Goal: Task Accomplishment & Management: Manage account settings

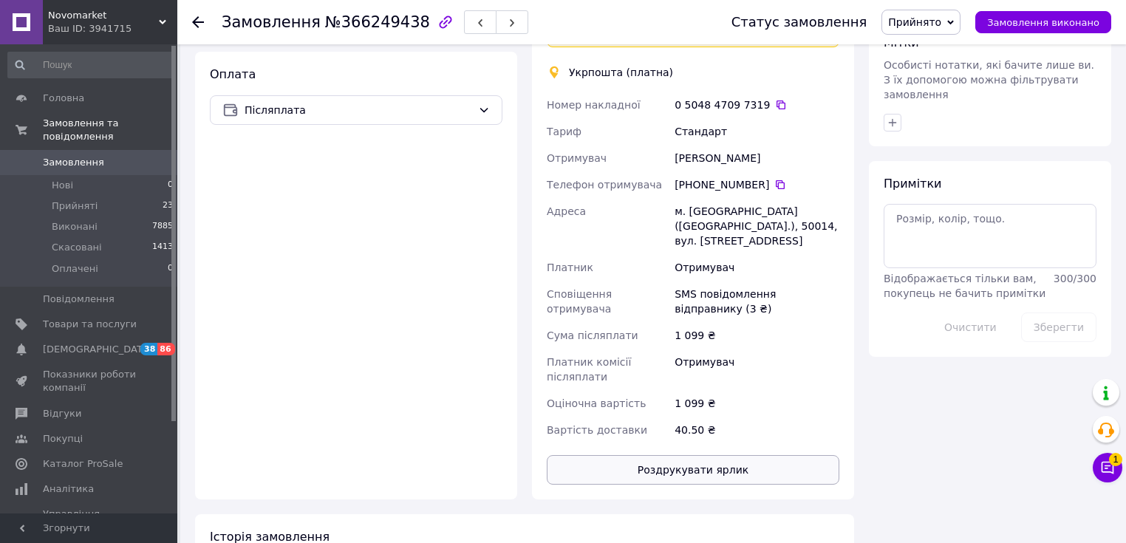
scroll to position [768, 0]
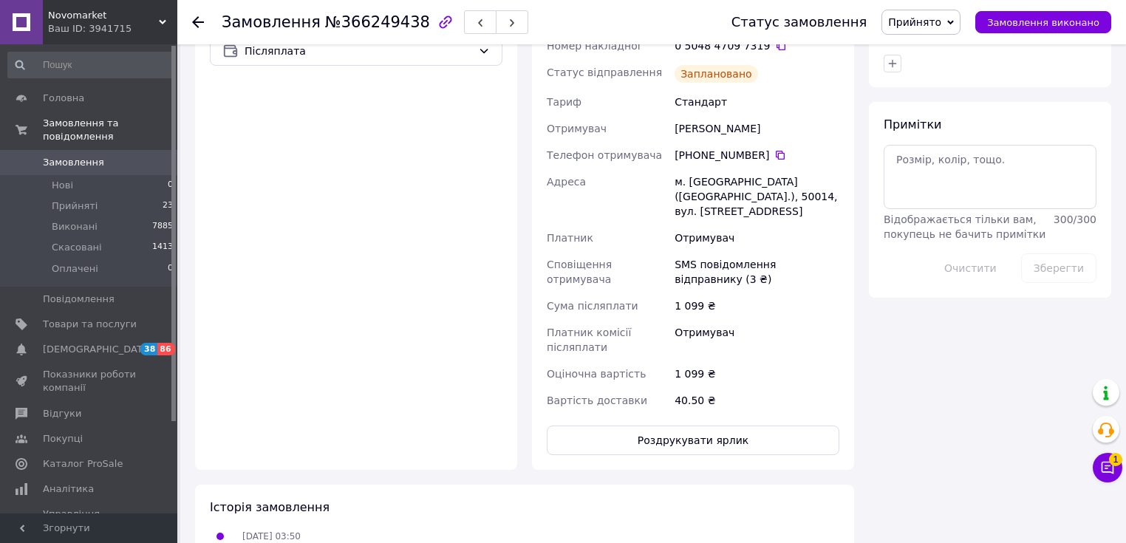
click at [673, 371] on div "Доставка Редагувати Спецтариф Укрпошта Стандарт 35 ₴ - до 30 кг і об'ємом до 20…" at bounding box center [693, 121] width 292 height 668
click at [676, 425] on button "Роздрукувати ярлик" at bounding box center [693, 440] width 292 height 30
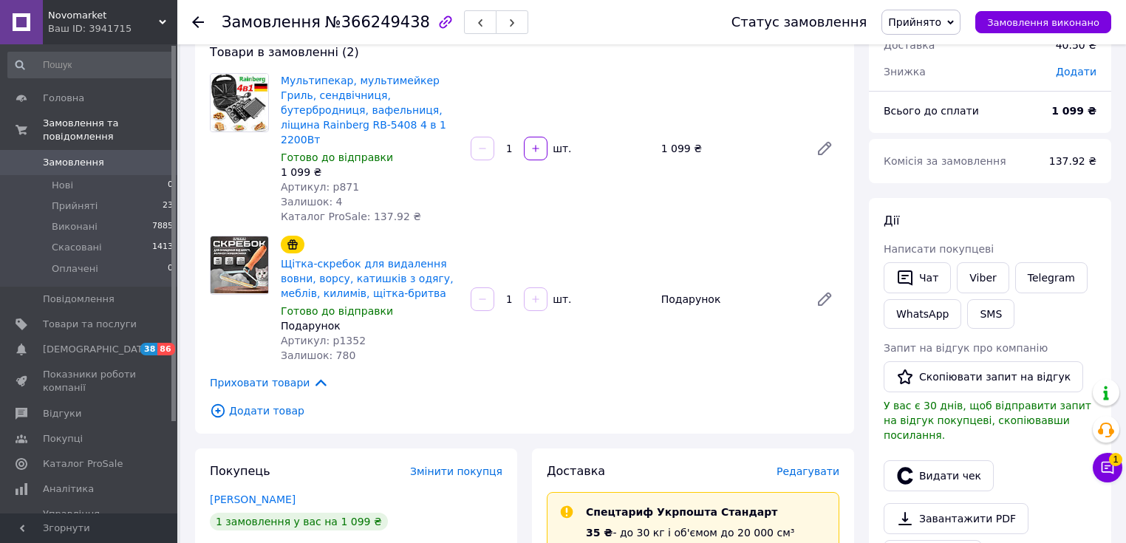
scroll to position [0, 0]
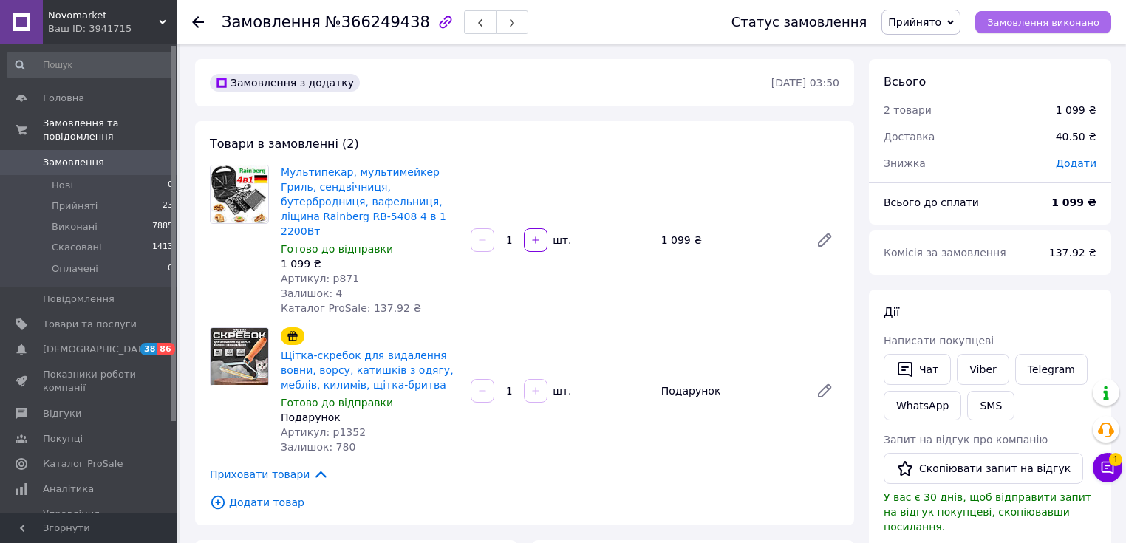
click at [1030, 17] on span "Замовлення виконано" at bounding box center [1043, 22] width 112 height 11
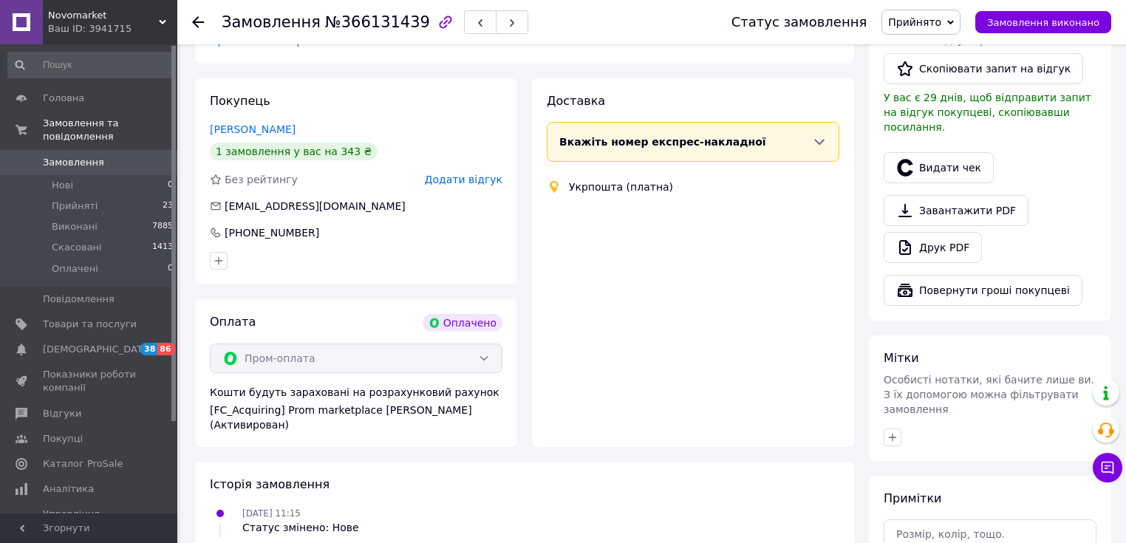
scroll to position [473, 0]
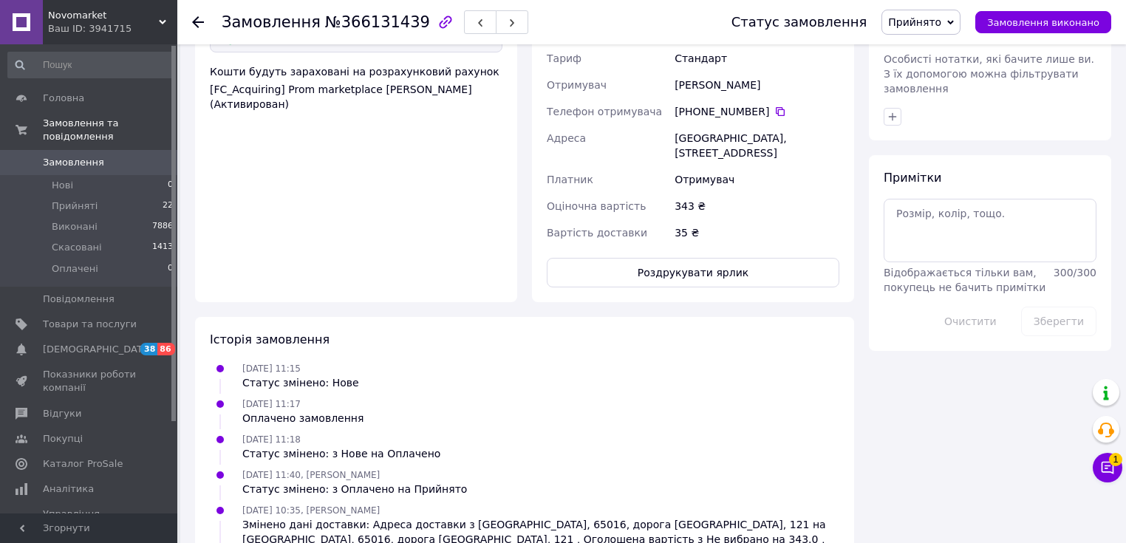
scroll to position [844, 0]
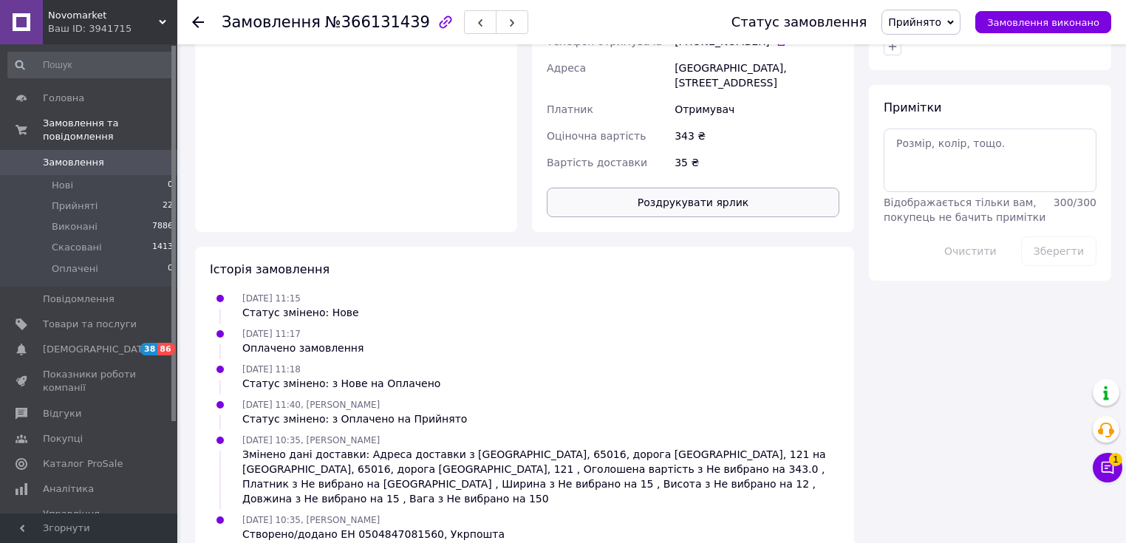
click at [736, 192] on button "Роздрукувати ярлик" at bounding box center [693, 203] width 292 height 30
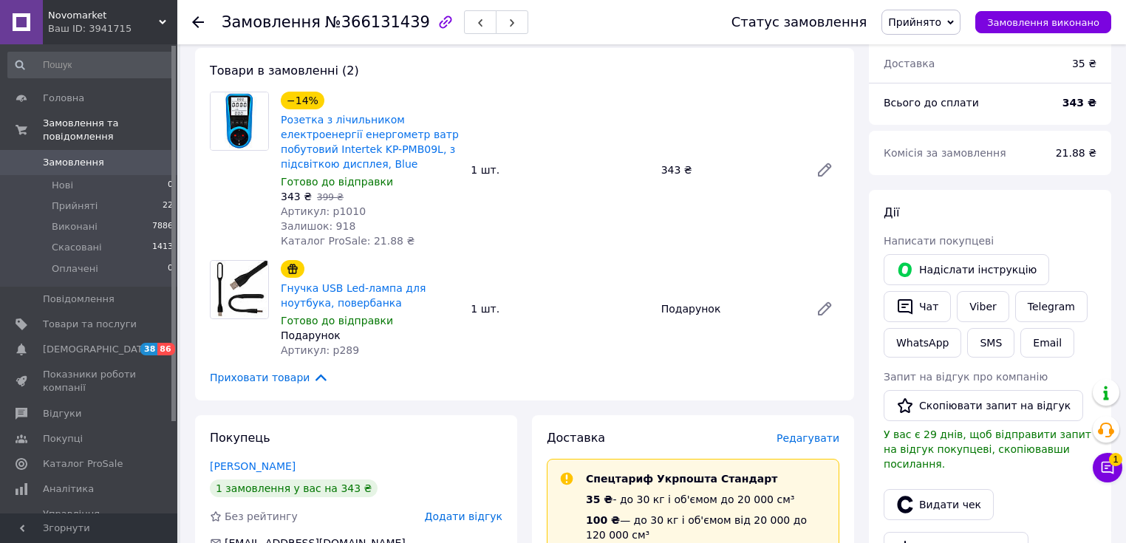
scroll to position [0, 0]
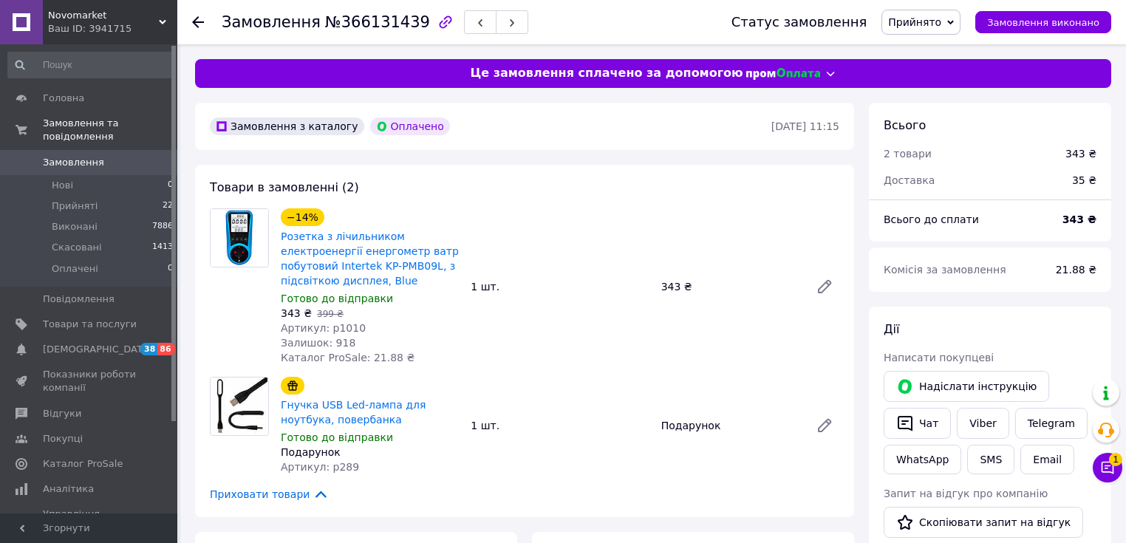
drag, startPoint x: 966, startPoint y: 137, endPoint x: 1045, endPoint y: 56, distance: 113.3
click at [1061, 123] on div "Всього" at bounding box center [989, 125] width 213 height 17
click at [1046, 22] on span "Замовлення виконано" at bounding box center [1043, 22] width 112 height 11
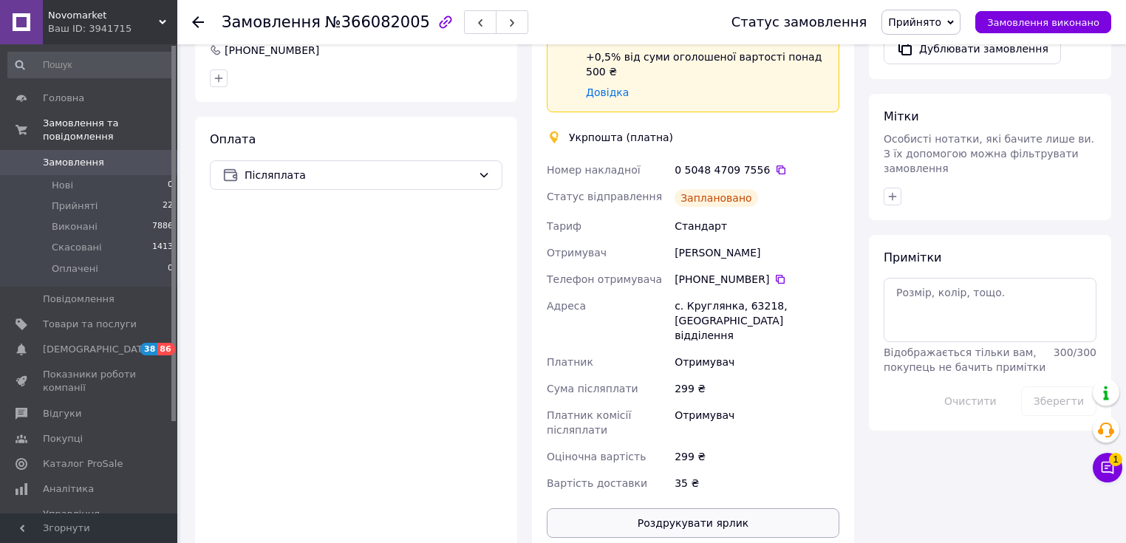
scroll to position [730, 0]
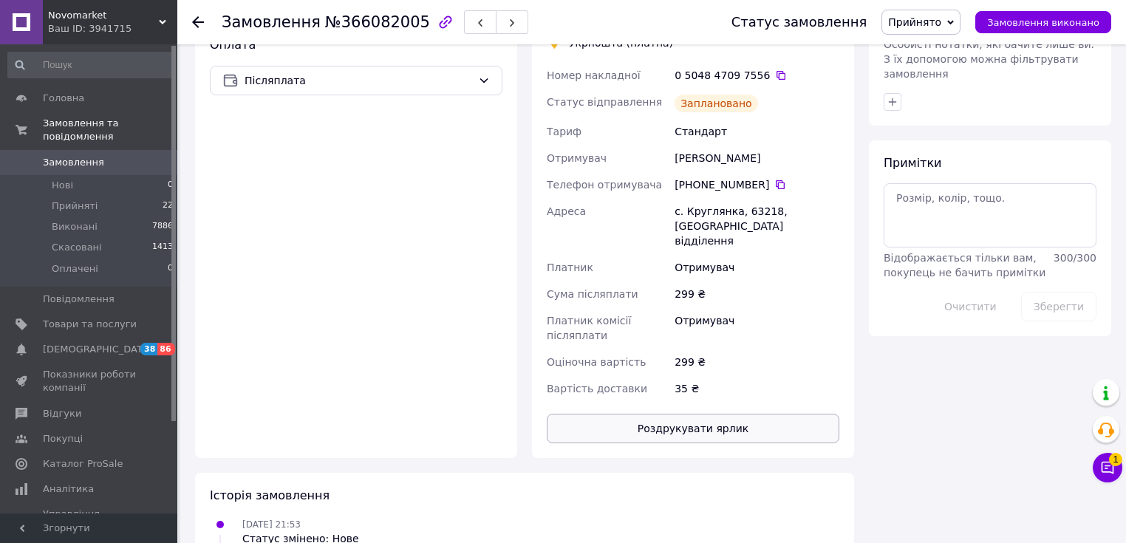
click at [718, 414] on button "Роздрукувати ярлик" at bounding box center [693, 429] width 292 height 30
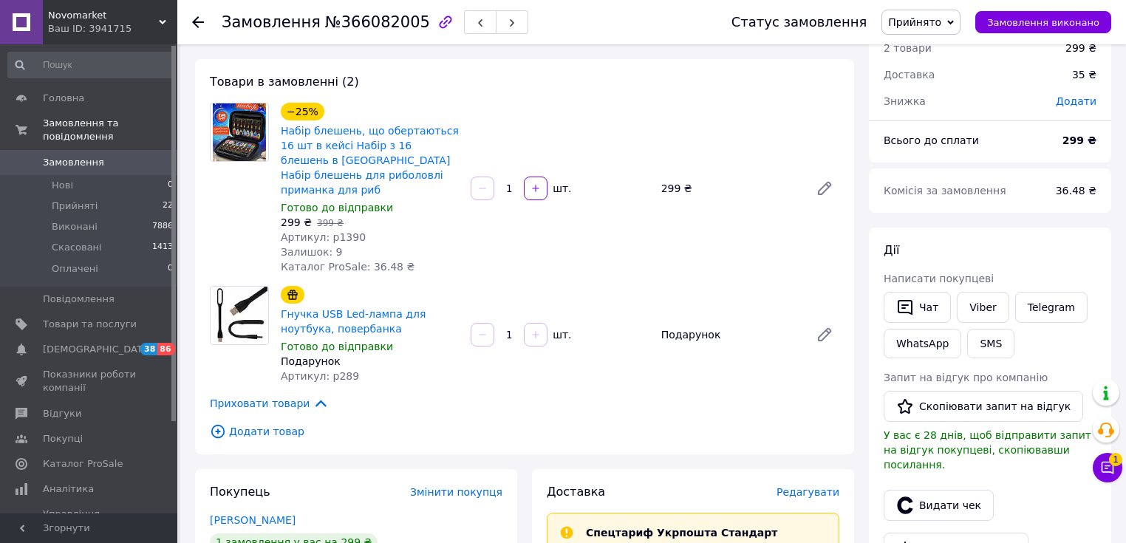
scroll to position [0, 0]
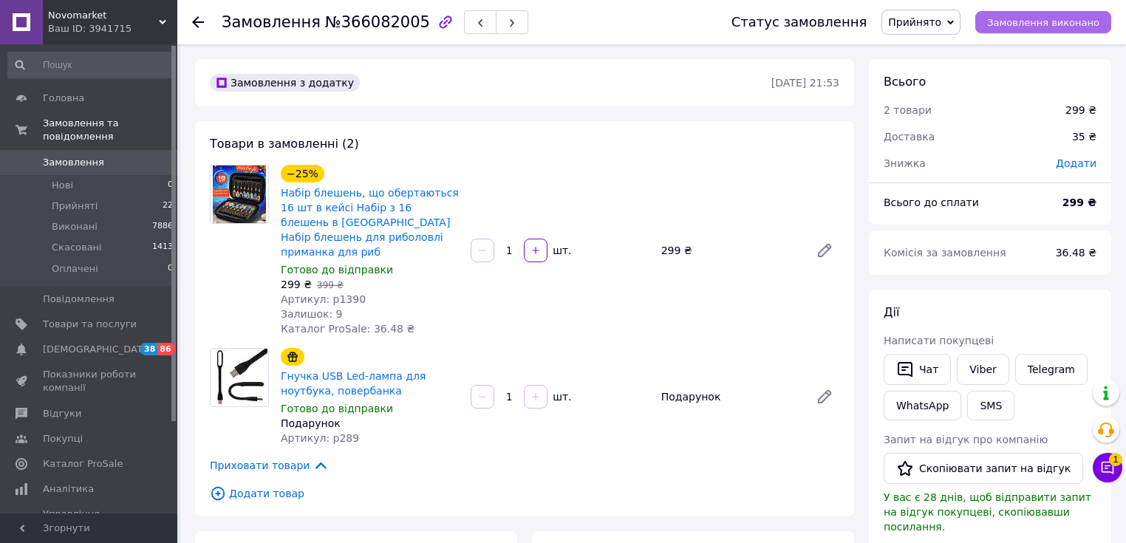
click at [1035, 29] on button "Замовлення виконано" at bounding box center [1043, 22] width 136 height 22
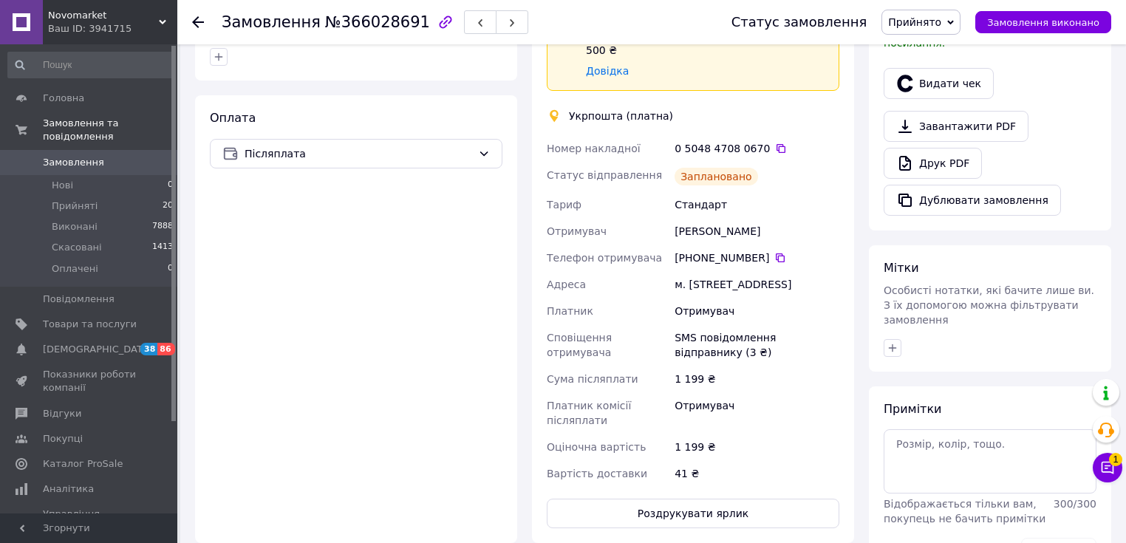
scroll to position [709, 0]
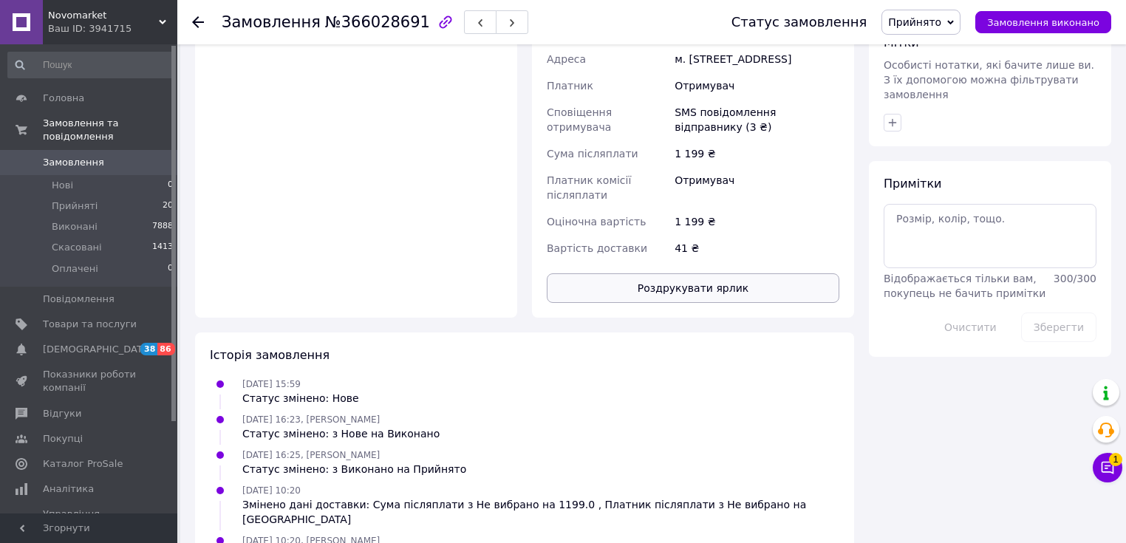
click at [717, 281] on button "Роздрукувати ярлик" at bounding box center [693, 288] width 292 height 30
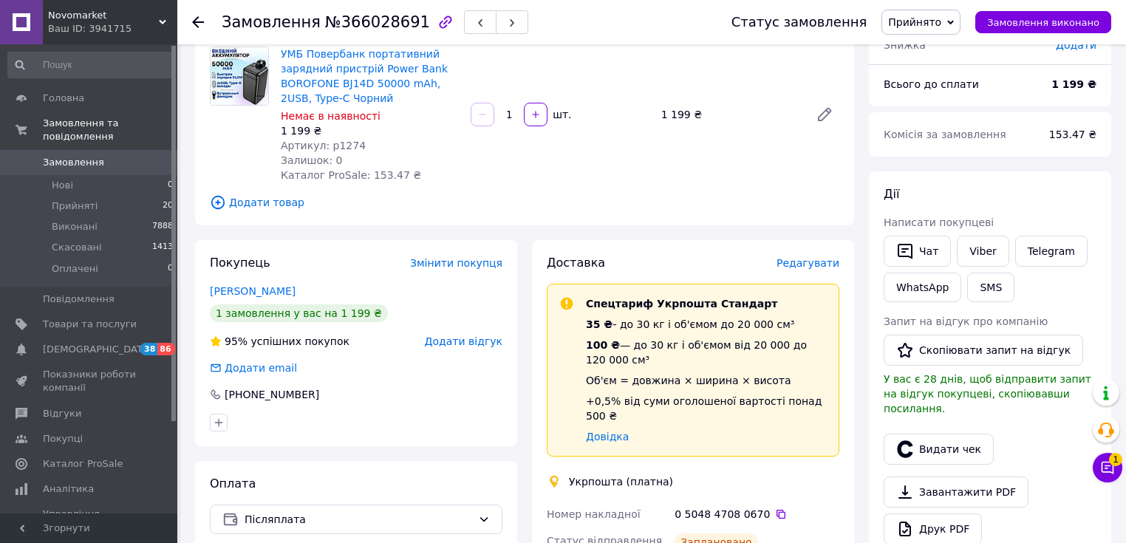
scroll to position [0, 0]
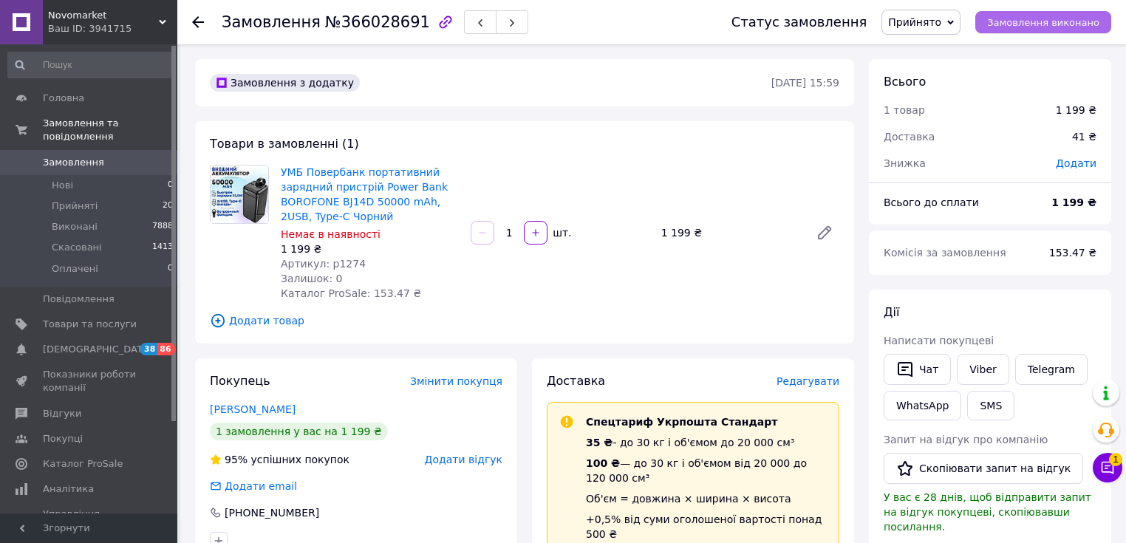
click at [1028, 27] on span "Замовлення виконано" at bounding box center [1043, 22] width 112 height 11
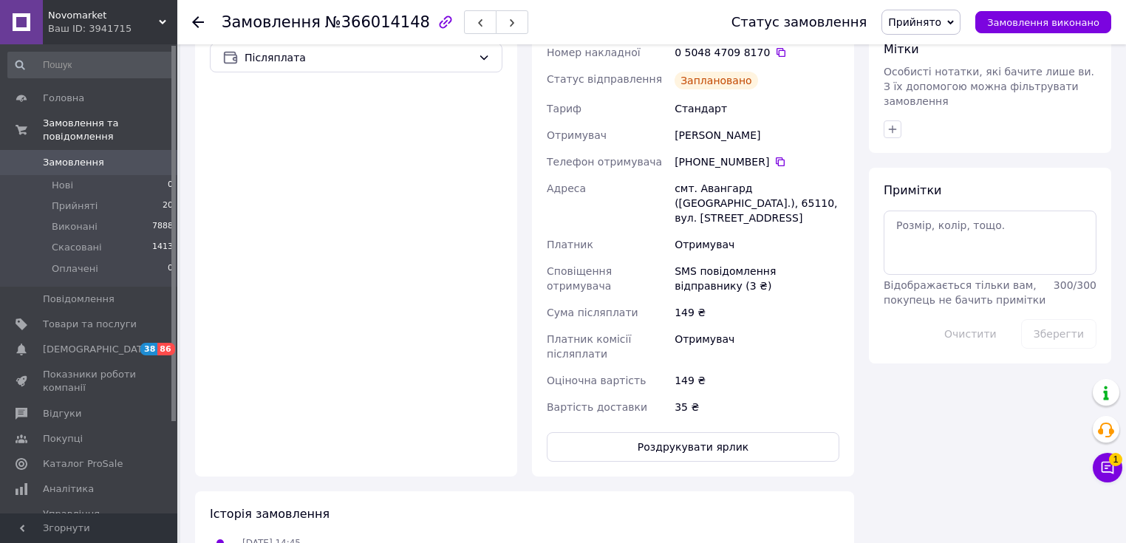
scroll to position [827, 0]
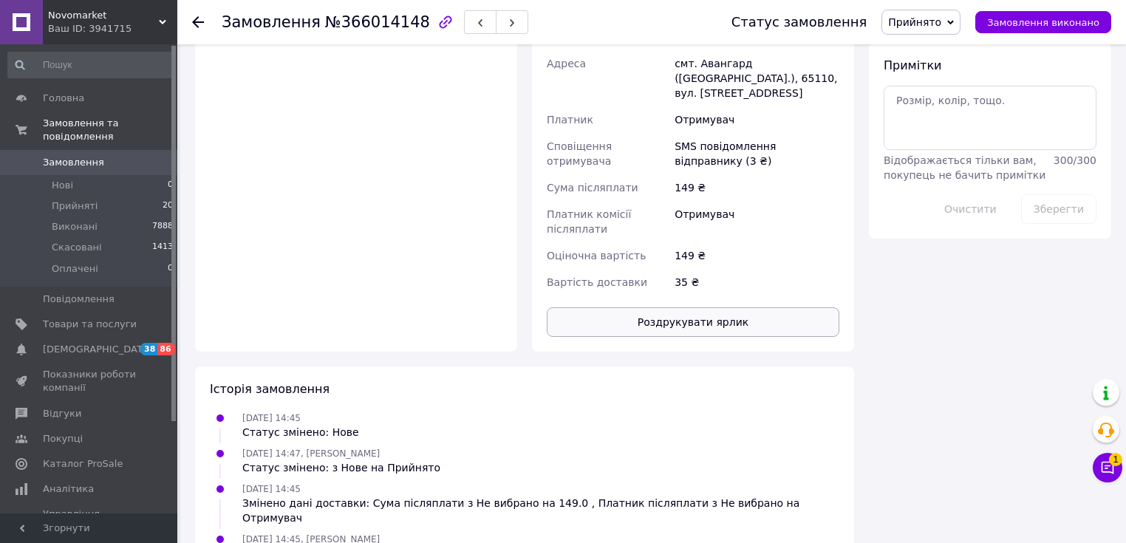
click at [710, 307] on button "Роздрукувати ярлик" at bounding box center [693, 322] width 292 height 30
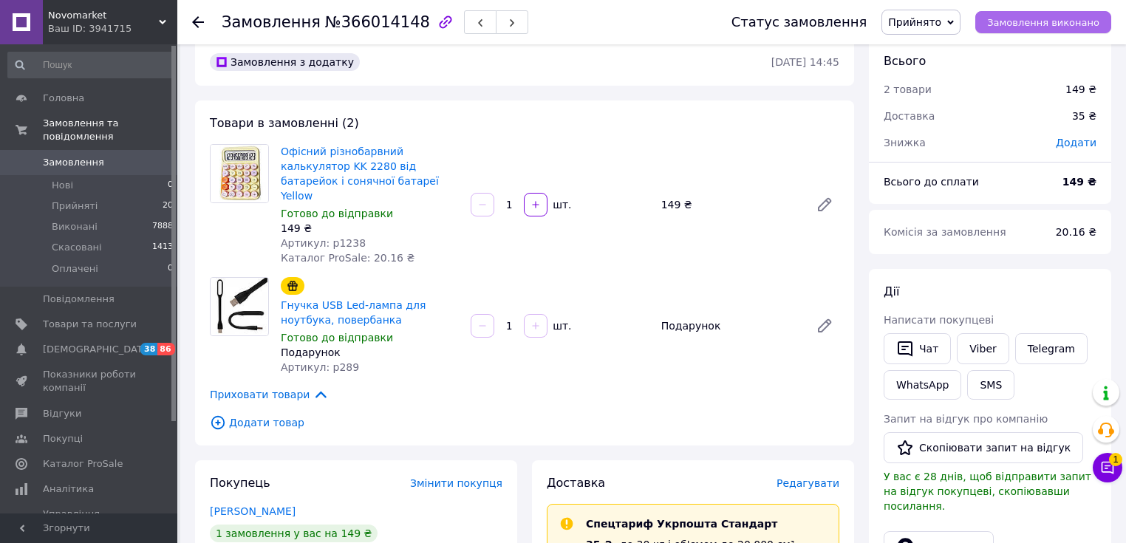
scroll to position [0, 0]
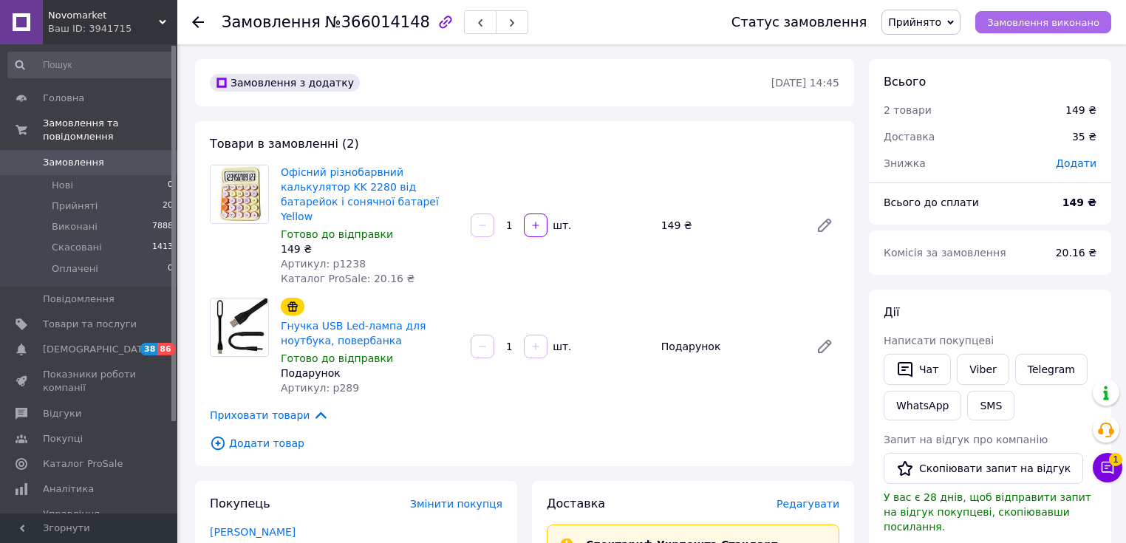
click at [1022, 20] on span "Замовлення виконано" at bounding box center [1043, 22] width 112 height 11
